Goal: Navigation & Orientation: Find specific page/section

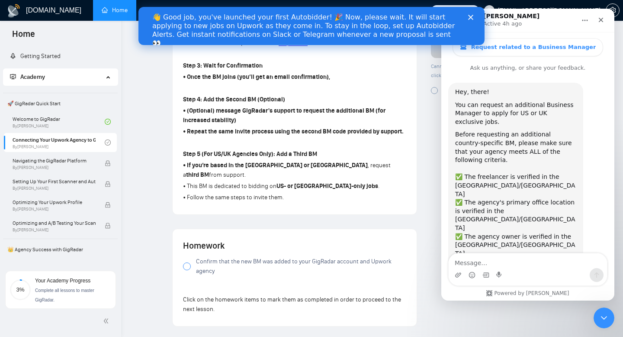
scroll to position [1, 0]
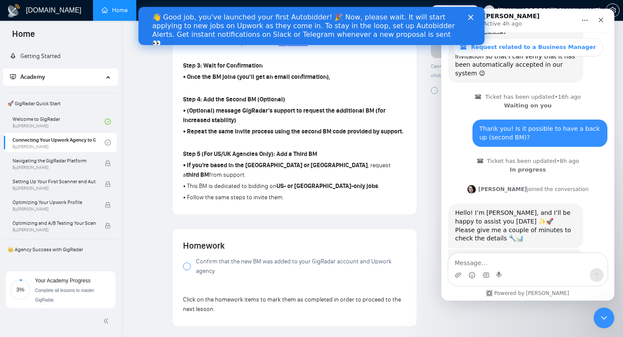
click at [120, 40] on div "Home" at bounding box center [60, 33] width 121 height 25
click at [471, 18] on polygon "Close" at bounding box center [470, 17] width 5 height 5
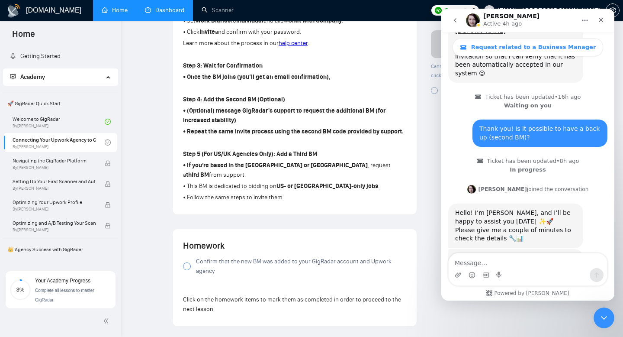
click at [167, 7] on link "Dashboard" at bounding box center [164, 9] width 39 height 7
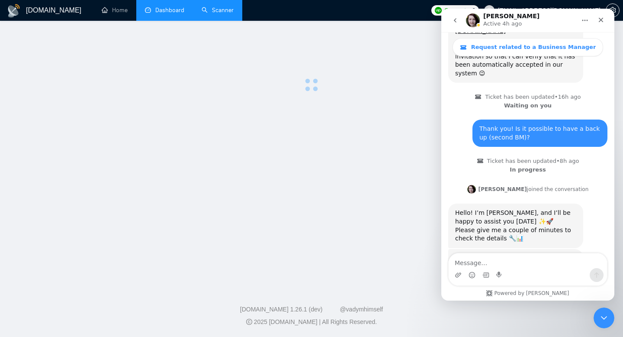
click at [224, 10] on link "Scanner" at bounding box center [218, 9] width 32 height 7
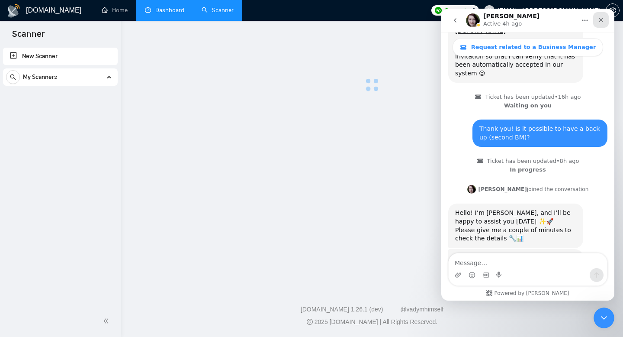
click at [602, 21] on icon "Close" at bounding box center [601, 19] width 7 height 7
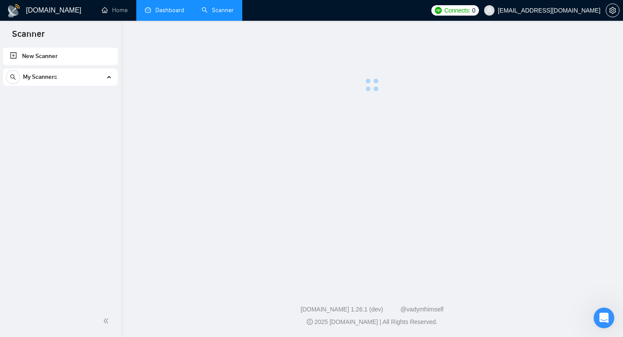
click at [74, 75] on div "My Scanners" at bounding box center [60, 76] width 109 height 17
click at [94, 79] on div "My Scanners" at bounding box center [60, 76] width 109 height 17
click at [151, 13] on link "Dashboard" at bounding box center [164, 9] width 39 height 7
